Goal: Information Seeking & Learning: Check status

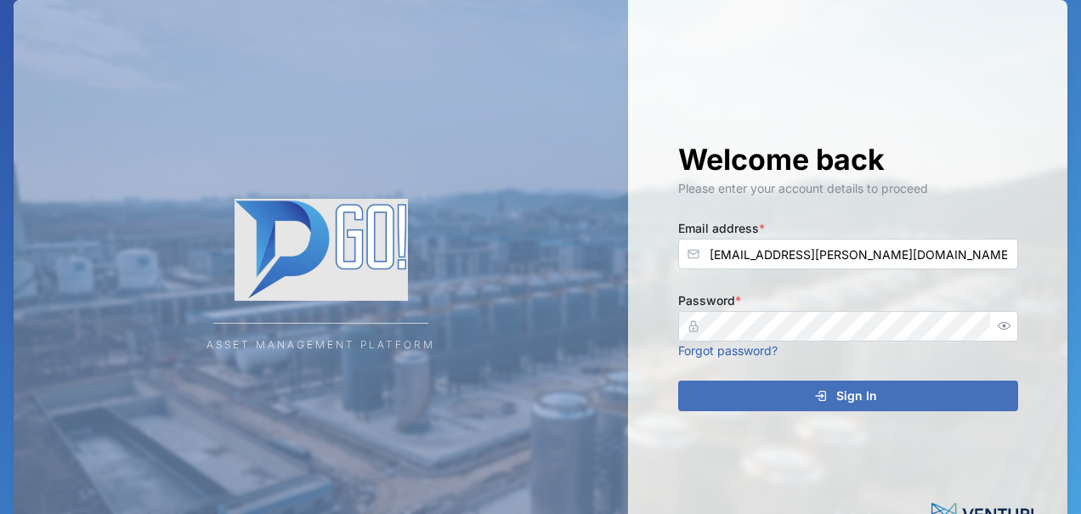
click at [790, 401] on div "Sign In" at bounding box center [845, 396] width 313 height 29
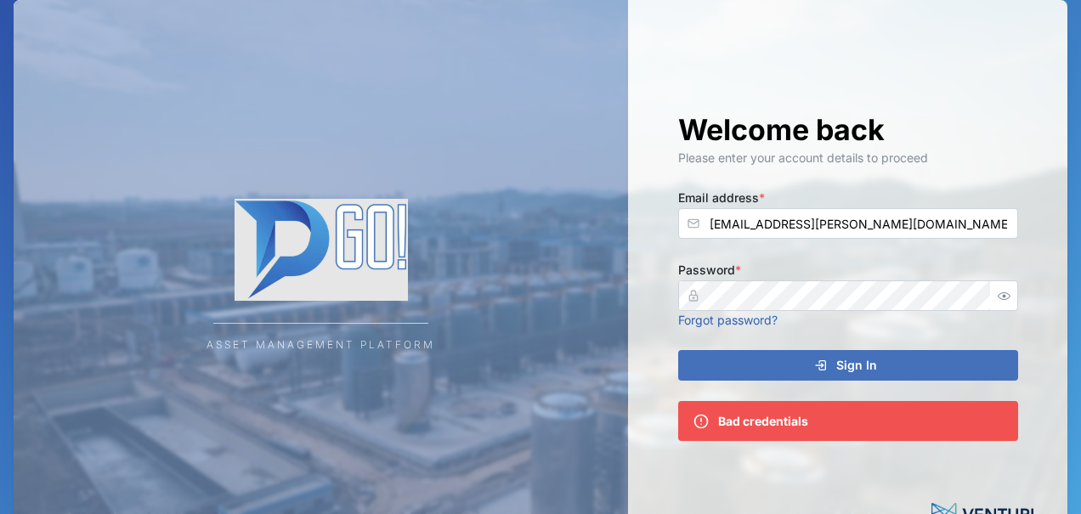
click at [792, 366] on div "Sign In" at bounding box center [845, 365] width 313 height 29
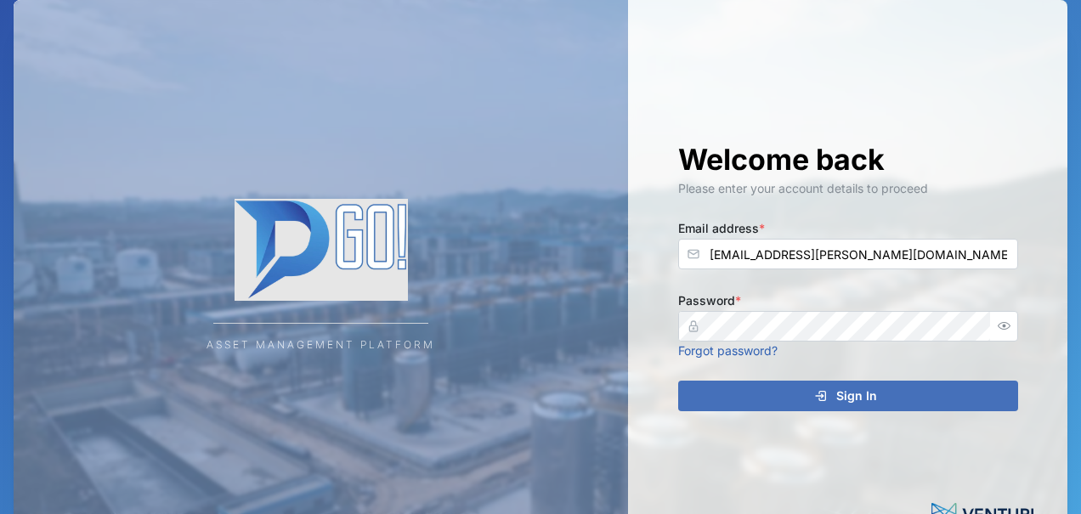
click at [859, 388] on span "Sign In" at bounding box center [856, 396] width 41 height 29
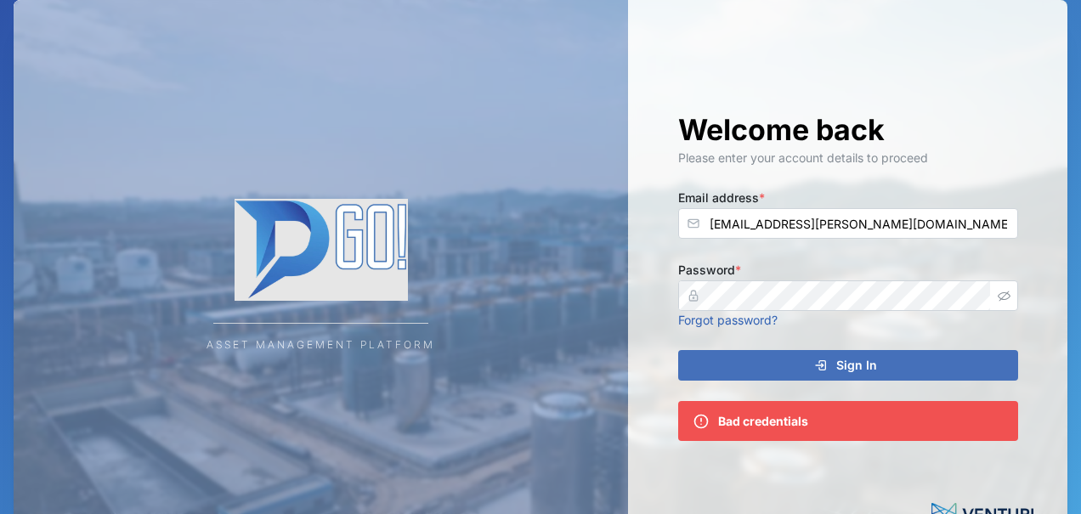
click at [1003, 295] on icon "button" at bounding box center [1004, 296] width 13 height 13
click at [822, 363] on icon "submit" at bounding box center [821, 366] width 14 height 14
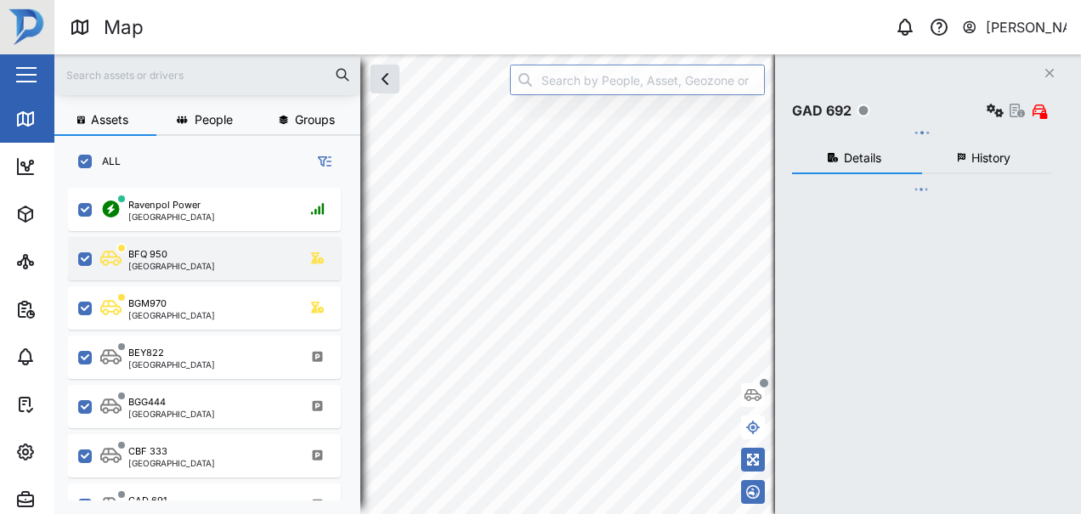
scroll to position [318, 279]
click at [185, 258] on div "BFQ 950 [GEOGRAPHIC_DATA]" at bounding box center [215, 258] width 230 height 23
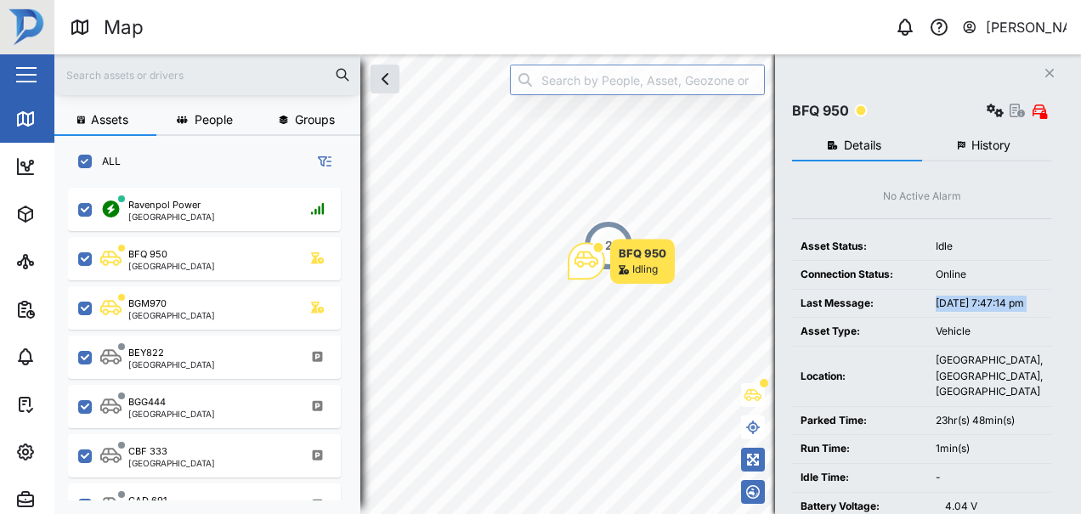
drag, startPoint x: 928, startPoint y: 334, endPoint x: 928, endPoint y: 309, distance: 24.6
click at [928, 309] on tbody "Asset Status: Idle Connection Status: Online Last Message: [DATE] 7:47:14 pm As…" at bounding box center [921, 362] width 259 height 259
click at [989, 150] on span "History" at bounding box center [990, 145] width 39 height 12
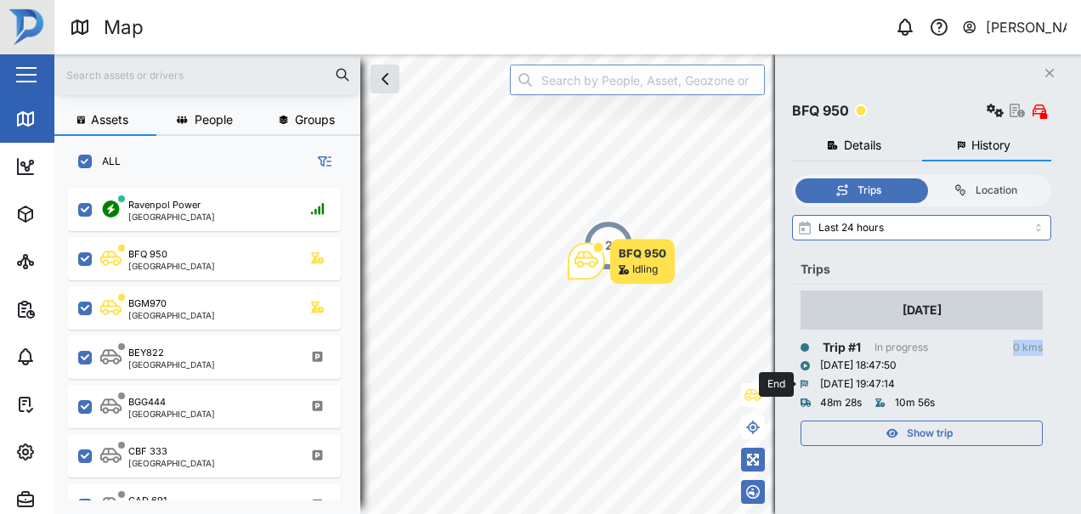
drag, startPoint x: 959, startPoint y: 381, endPoint x: 958, endPoint y: 316, distance: 64.6
click at [963, 296] on div "[DATE] Trip # 1 In progress 0 kms [DATE] 18:47:50 [DATE] 19:47:14 48m 28s 10m 5…" at bounding box center [921, 368] width 242 height 155
click at [969, 272] on div "Trips" at bounding box center [921, 269] width 242 height 19
click at [885, 436] on div "Show trip" at bounding box center [919, 433] width 221 height 24
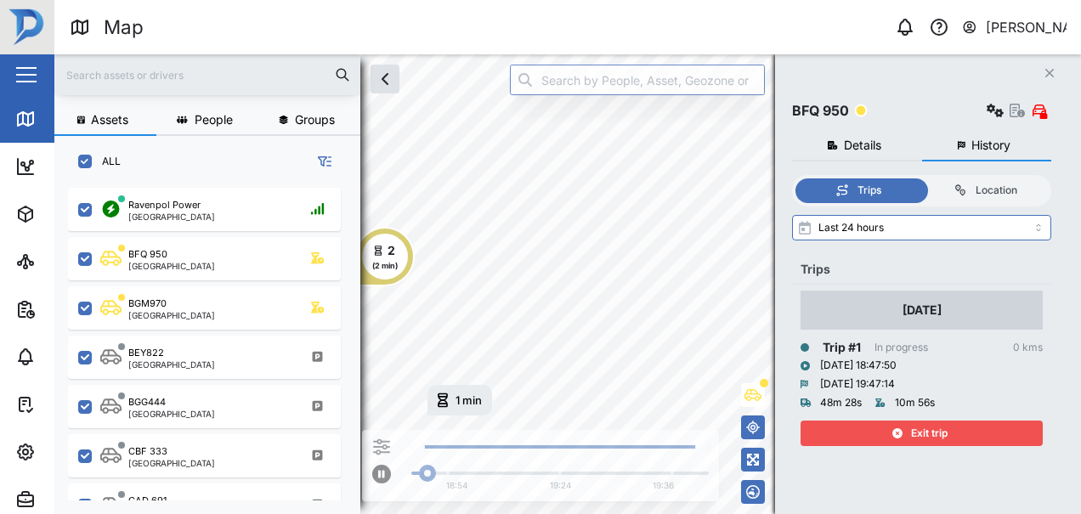
click at [881, 432] on div "Exit trip" at bounding box center [919, 433] width 221 height 24
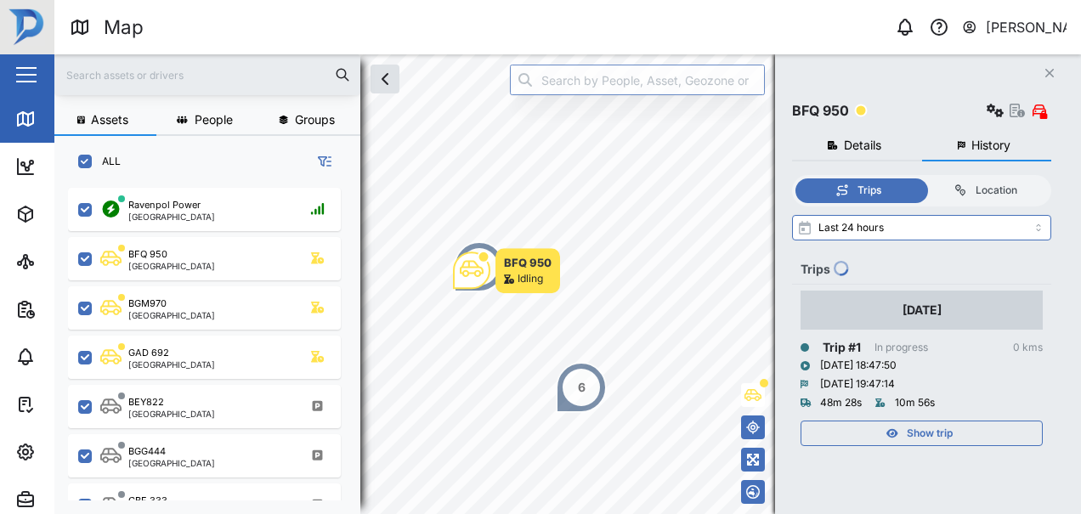
click at [984, 192] on div "Location" at bounding box center [984, 191] width 109 height 16
click at [922, 178] on input "Location" at bounding box center [922, 178] width 0 height 0
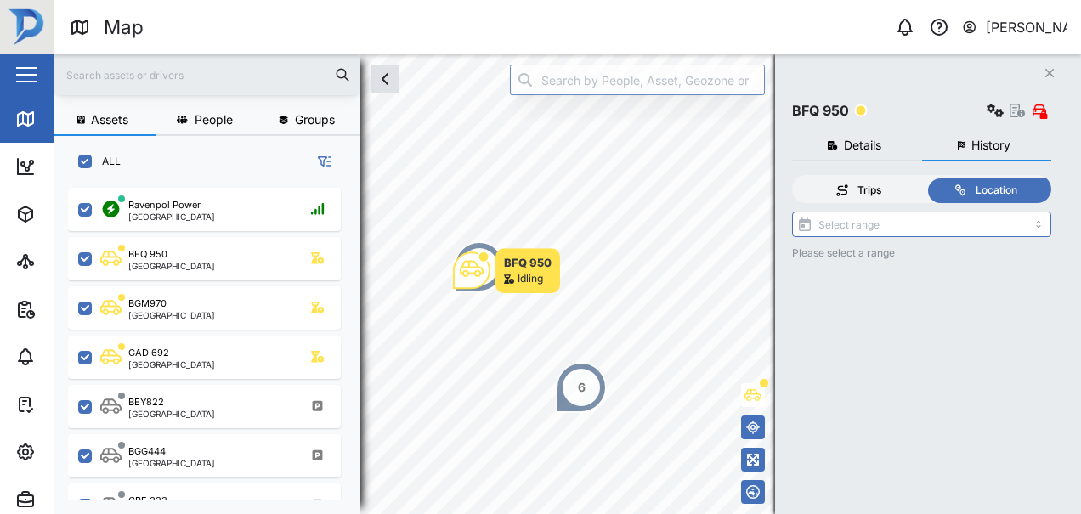
click at [855, 184] on div "Trips" at bounding box center [858, 191] width 109 height 16
click at [795, 178] on input "Trips" at bounding box center [795, 178] width 0 height 0
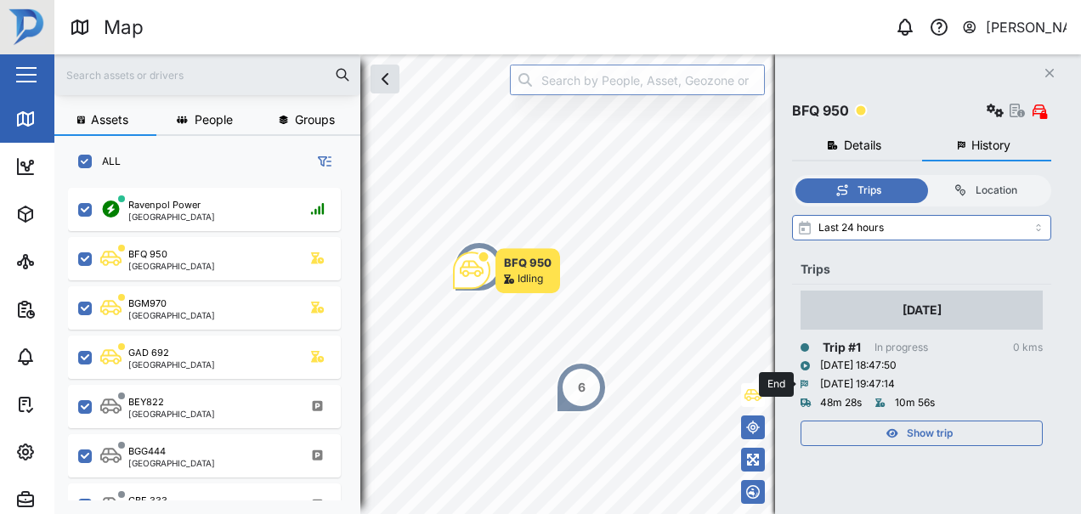
click at [862, 382] on div "[DATE] 19:47:14" at bounding box center [857, 384] width 75 height 16
click at [868, 430] on div "Show trip" at bounding box center [919, 433] width 221 height 24
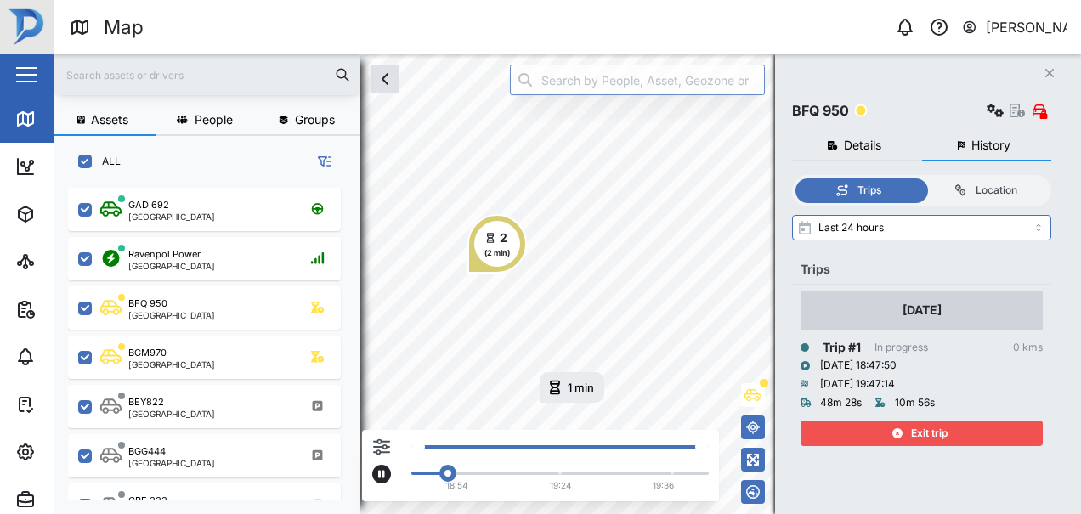
click at [664, 472] on div at bounding box center [560, 473] width 280 height 3
